Goal: Obtain resource: Download file/media

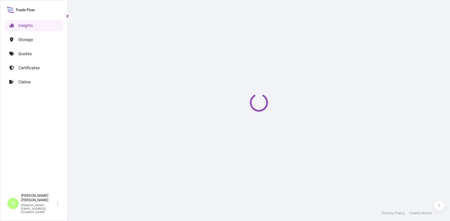
select select "2025"
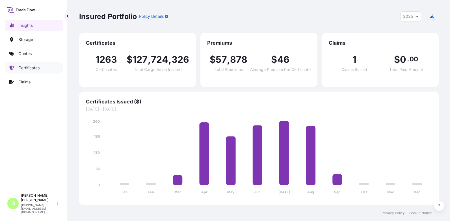
click at [27, 67] on p "Certificates" at bounding box center [28, 68] width 21 height 6
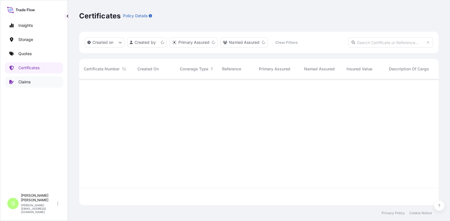
scroll to position [125, 355]
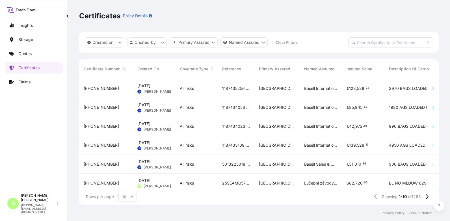
click at [131, 199] on input "10" at bounding box center [127, 197] width 18 height 10
click at [130, 182] on div "50" at bounding box center [128, 181] width 14 height 11
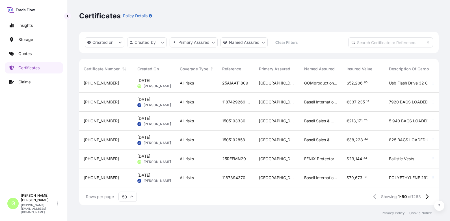
scroll to position [792, 0]
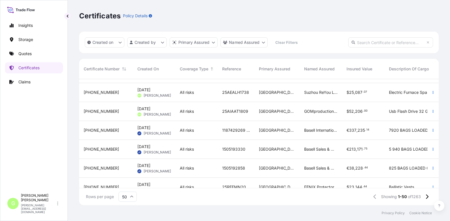
click at [108, 93] on span "31588-1229-1" at bounding box center [101, 93] width 35 height 6
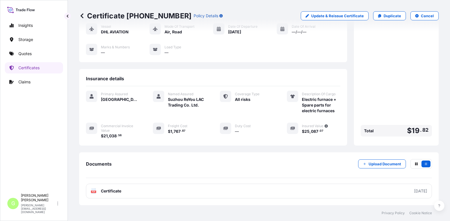
scroll to position [85, 0]
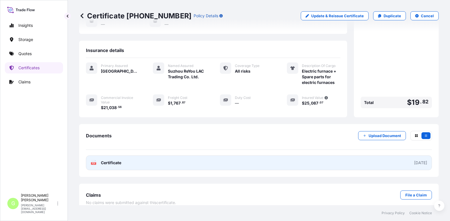
click at [120, 160] on span "Certificate" at bounding box center [111, 163] width 20 height 6
